Goal: Complete application form: Complete application form

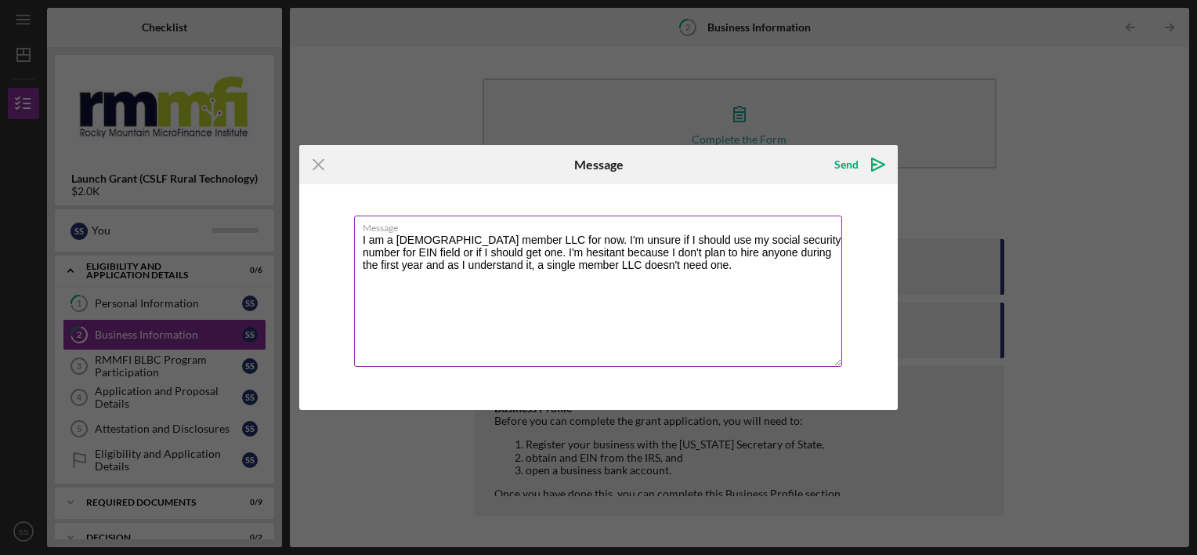
click at [484, 251] on textarea "I am a [DEMOGRAPHIC_DATA] member LLC for now. I'm unsure if I should use my soc…" at bounding box center [598, 290] width 488 height 151
type textarea "I am a [DEMOGRAPHIC_DATA] member LLC for now. I'm unsure if I should use my soc…"
click at [856, 165] on div "Send" at bounding box center [847, 164] width 24 height 31
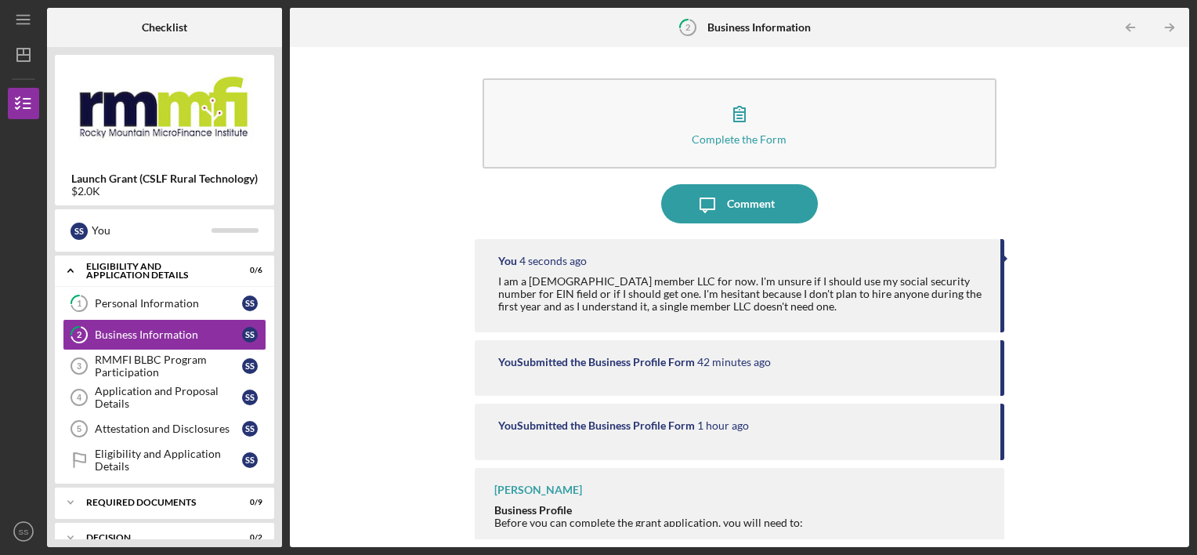
scroll to position [6, 0]
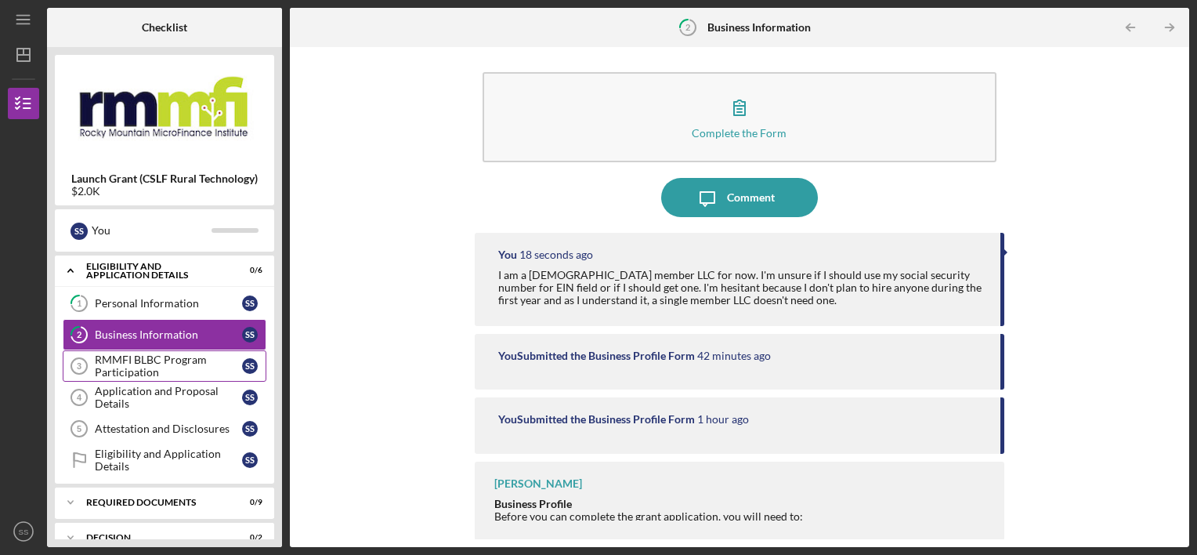
click at [201, 369] on div "RMMFI BLBC Program Participation" at bounding box center [168, 365] width 147 height 25
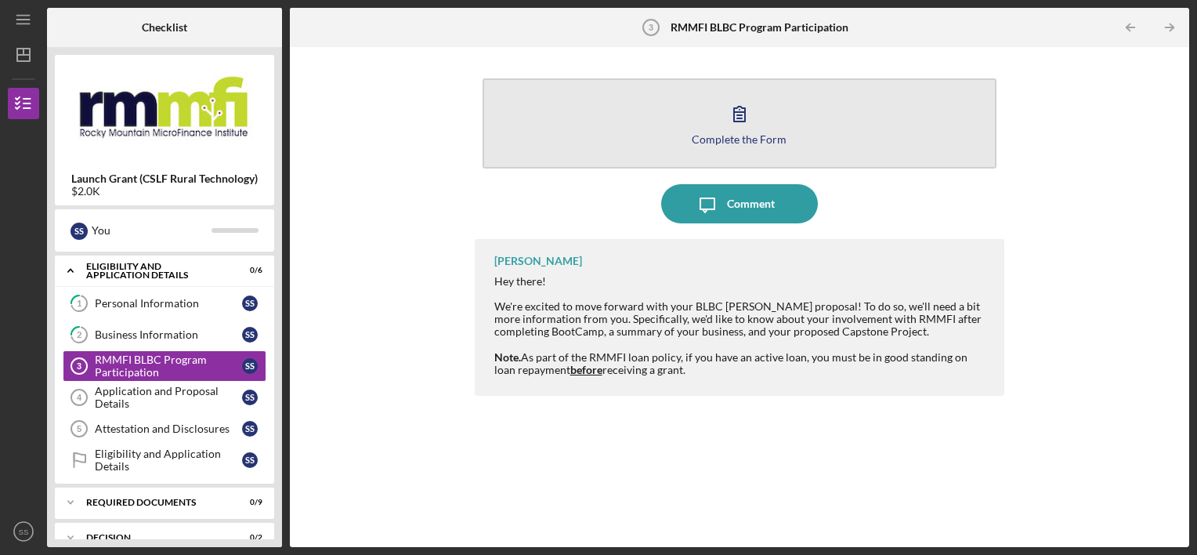
click at [744, 130] on icon "button" at bounding box center [739, 113] width 39 height 39
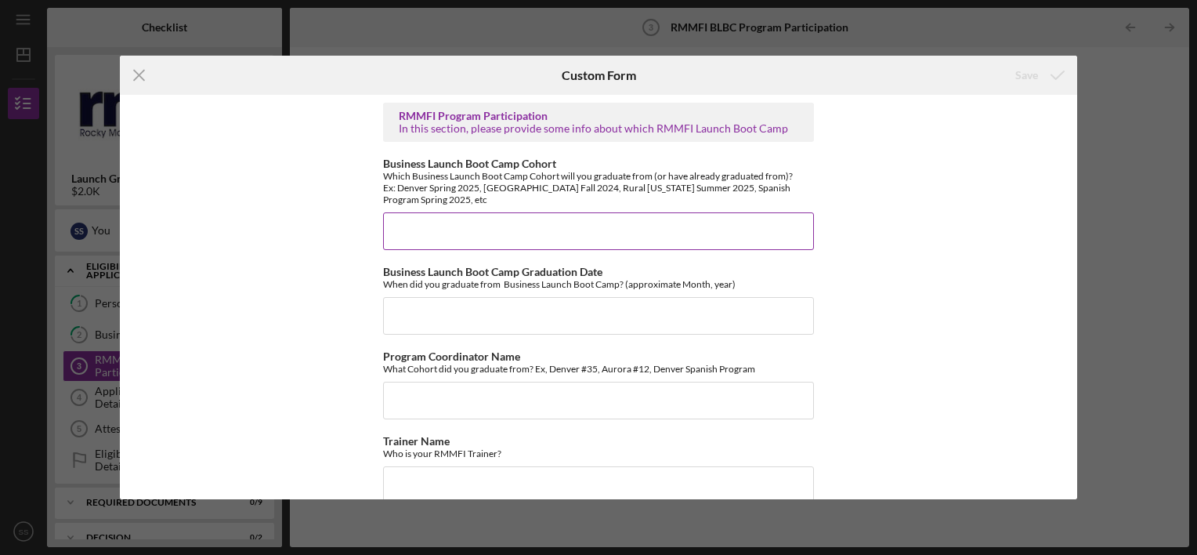
click at [527, 231] on input "Business Launch Boot Camp Cohort" at bounding box center [598, 231] width 431 height 38
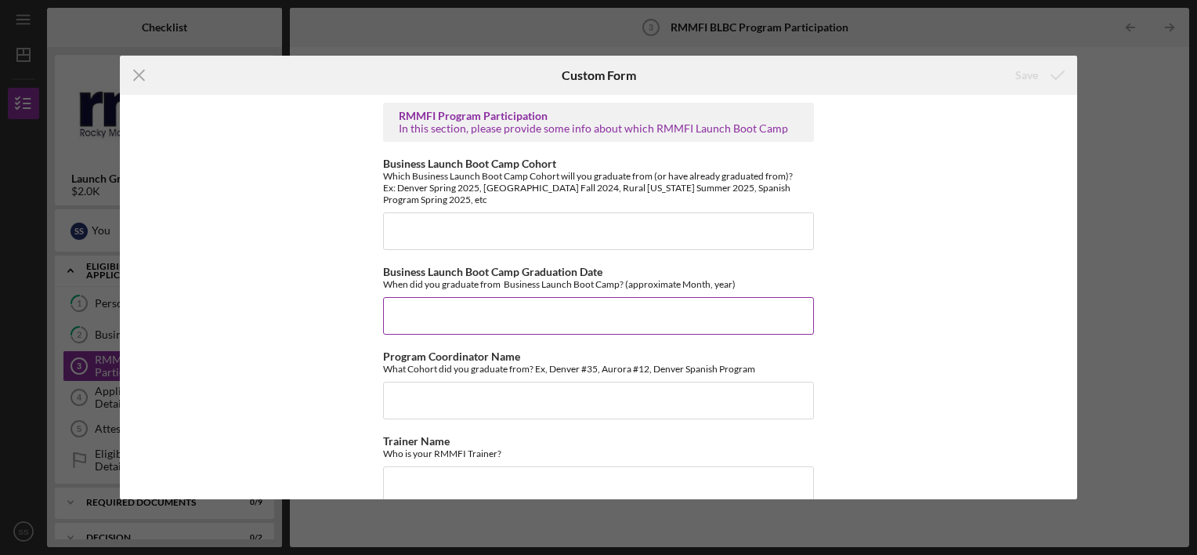
click at [495, 314] on input "Business Launch Boot Camp Graduation Date" at bounding box center [598, 316] width 431 height 38
type input "[DATE]"
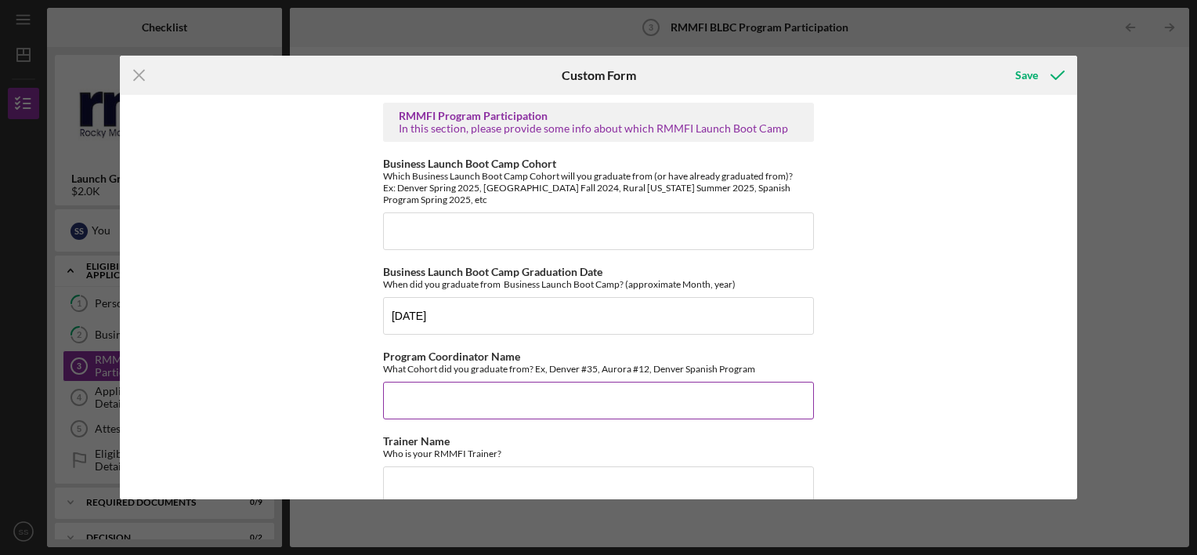
click at [483, 414] on input "Program Coordinator Name" at bounding box center [598, 401] width 431 height 38
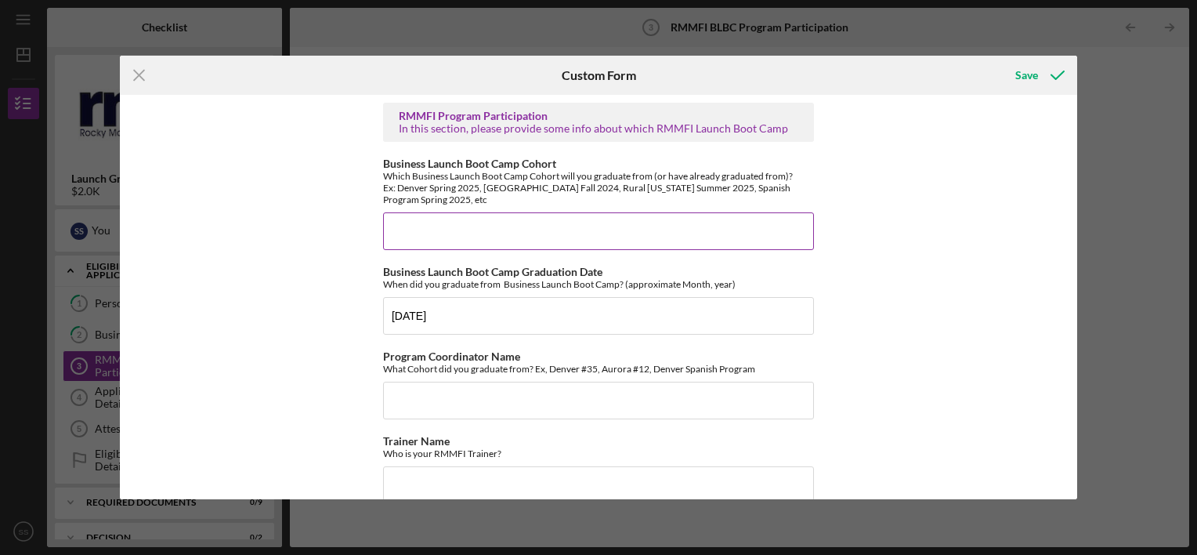
click at [524, 229] on input "Business Launch Boot Camp Cohort" at bounding box center [598, 231] width 431 height 38
type input "S"
type input "Rural [US_STATE] Summer 2025"
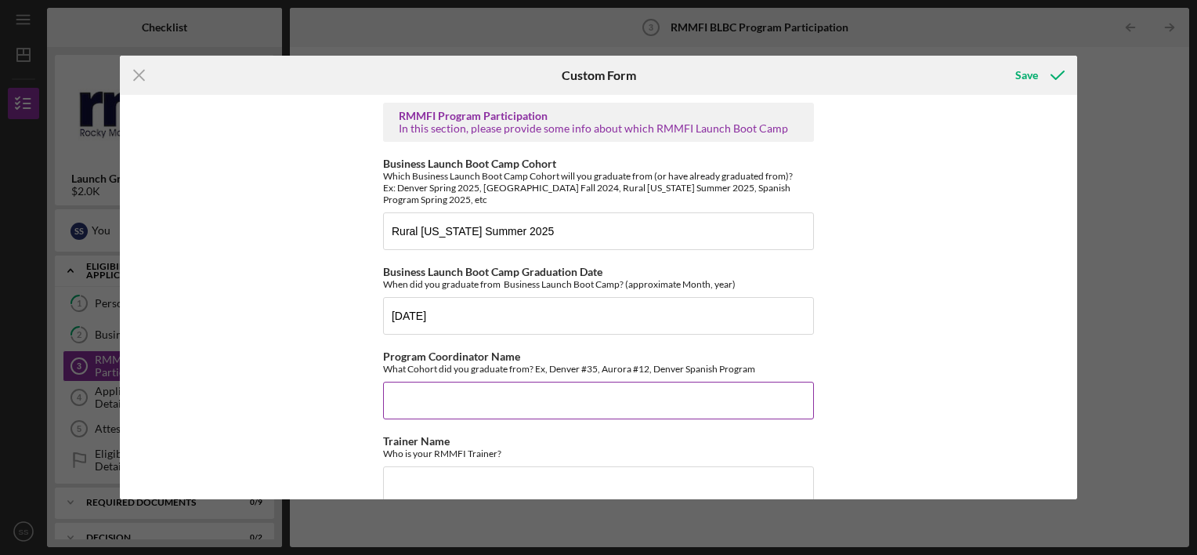
click at [620, 394] on input "Program Coordinator Name" at bounding box center [598, 401] width 431 height 38
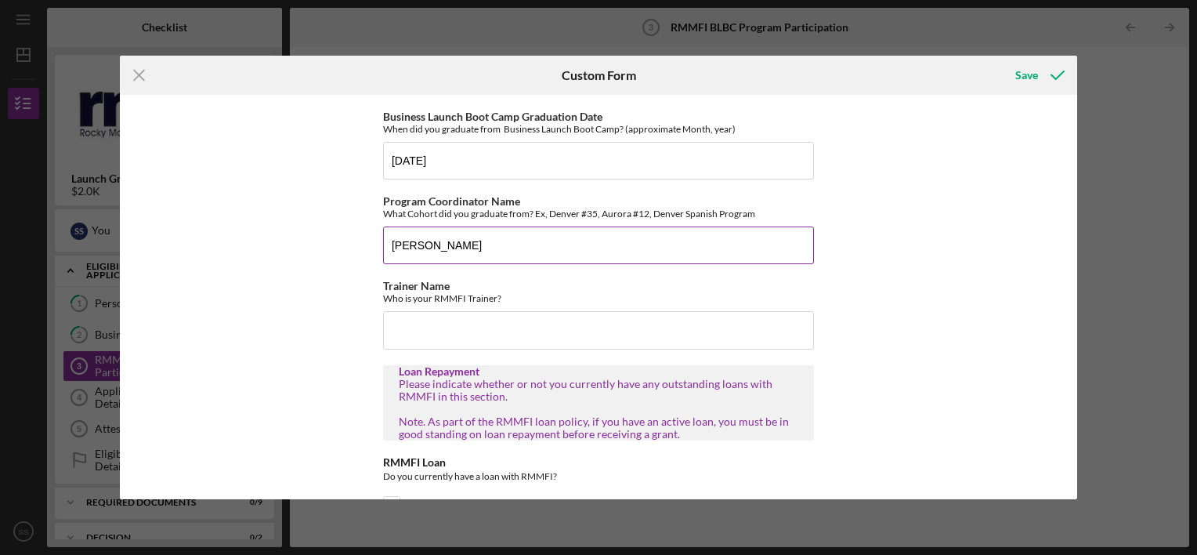
scroll to position [156, 0]
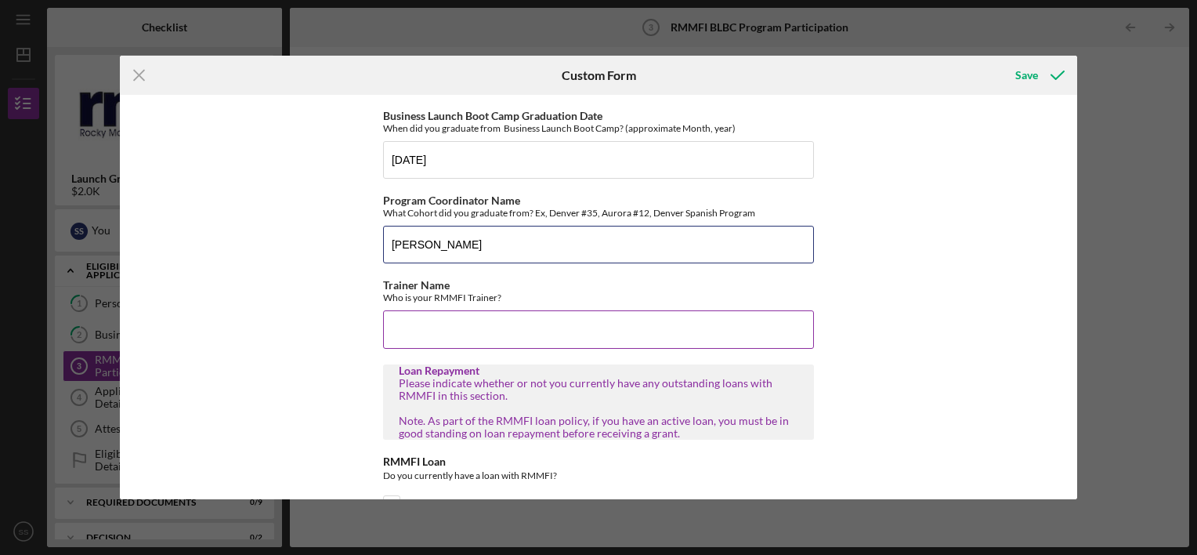
type input "[PERSON_NAME]"
click at [592, 328] on input "Trainer Name" at bounding box center [598, 329] width 431 height 38
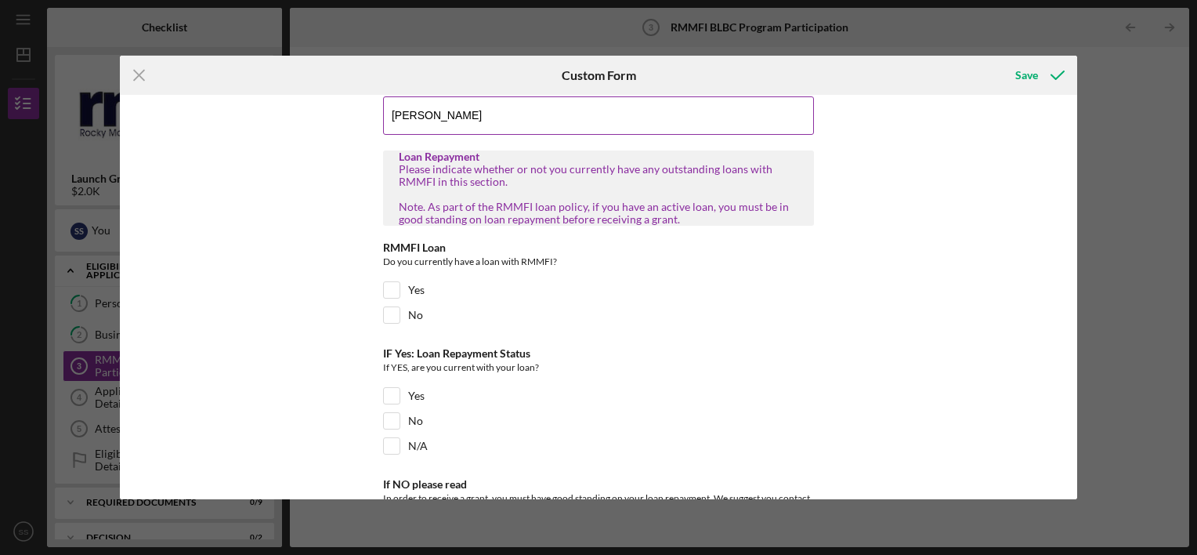
scroll to position [371, 0]
type input "[PERSON_NAME]"
click at [392, 310] on input "No" at bounding box center [392, 314] width 16 height 16
checkbox input "true"
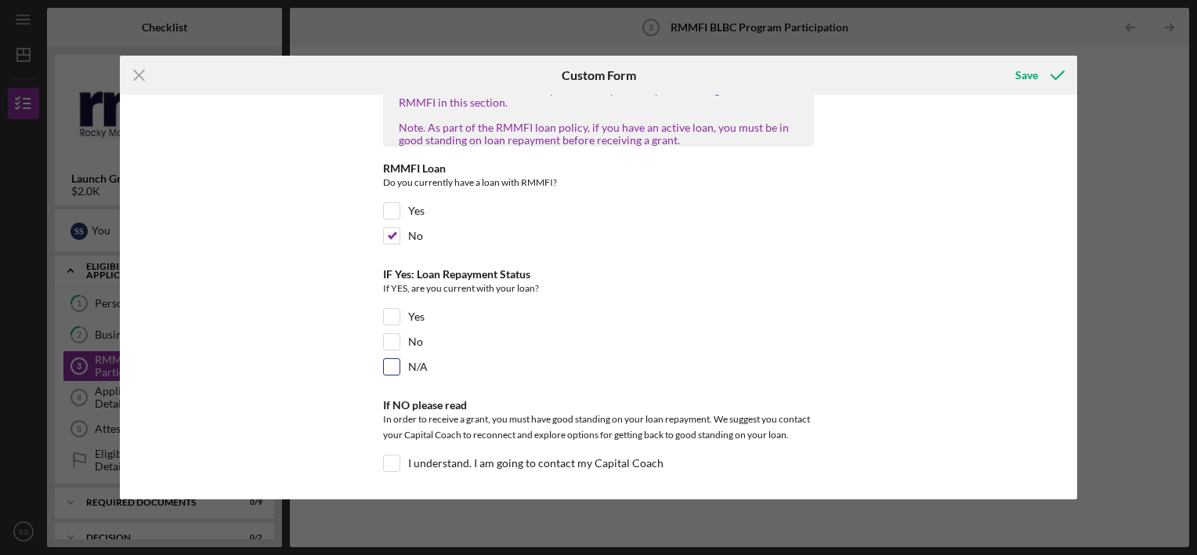
click at [389, 373] on div "N/A" at bounding box center [598, 370] width 431 height 25
click at [390, 364] on input "N/A" at bounding box center [392, 367] width 16 height 16
checkbox input "true"
click at [1025, 73] on div "Save" at bounding box center [1027, 75] width 23 height 31
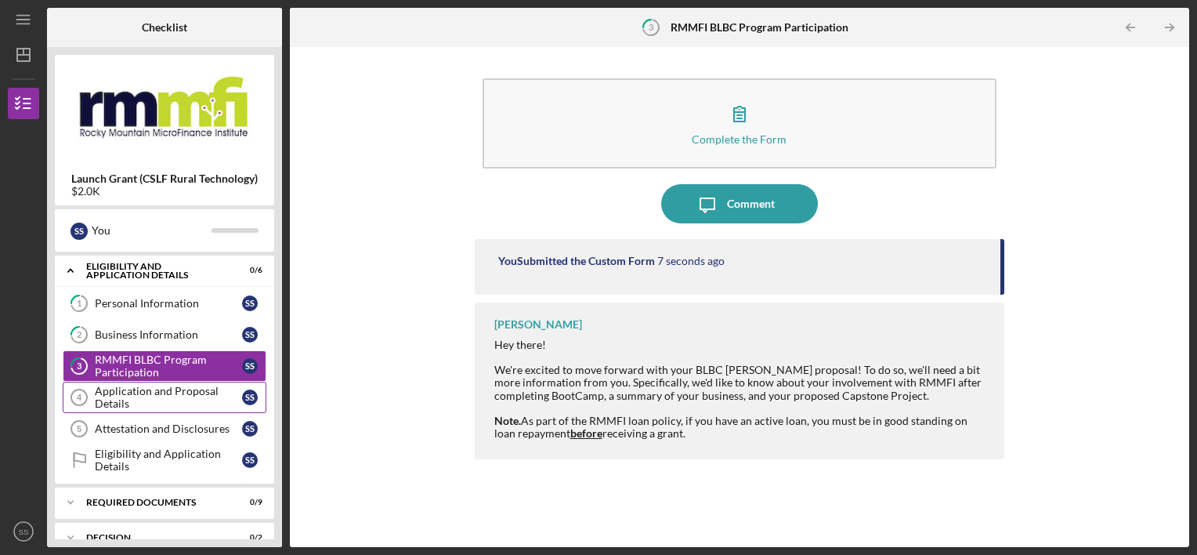
click at [163, 401] on div "Application and Proposal Details" at bounding box center [168, 397] width 147 height 25
